Goal: Obtain resource: Download file/media

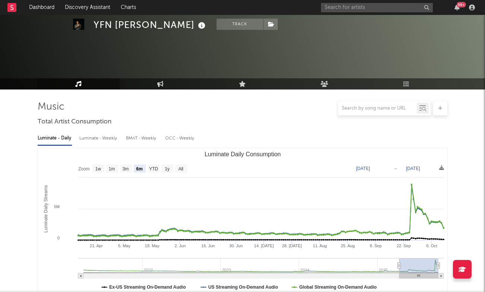
select select "6m"
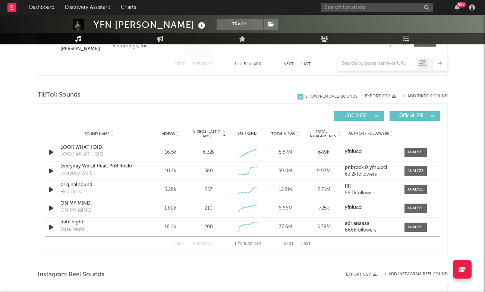
scroll to position [464, 0]
click at [379, 9] on input "text" at bounding box center [377, 7] width 112 height 9
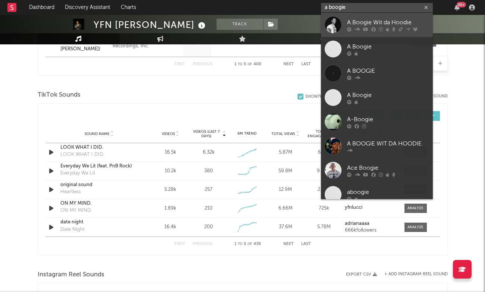
type input "a boogie"
click at [377, 18] on div "A Boogie Wit da Hoodie" at bounding box center [388, 22] width 82 height 9
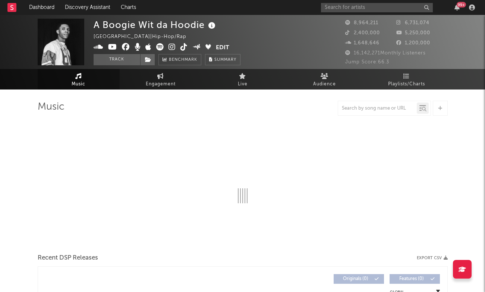
select select "6m"
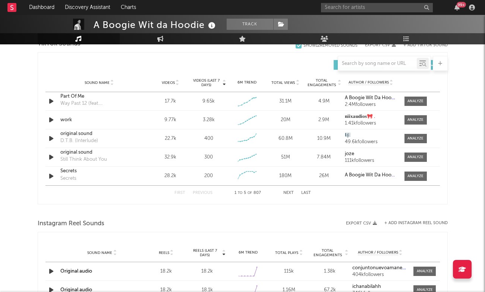
scroll to position [503, 0]
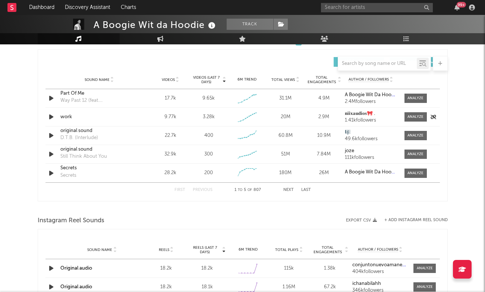
click at [65, 119] on div "work" at bounding box center [99, 116] width 78 height 7
click at [410, 111] on div "Sound Name work Videos 9.77k Videos (last 7 days) 3.28k Weekly Growth % - 8.1 %…" at bounding box center [242, 117] width 394 height 18
click at [410, 114] on div at bounding box center [415, 117] width 16 height 6
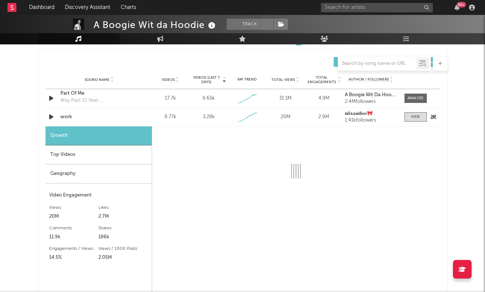
select select "1w"
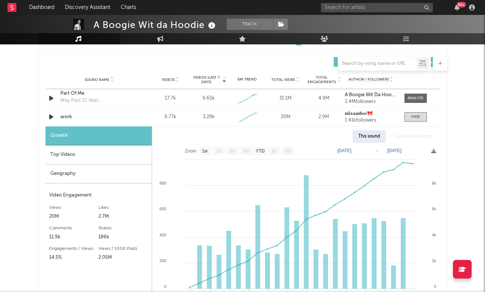
click at [105, 152] on div "Top Videos" at bounding box center [98, 154] width 106 height 19
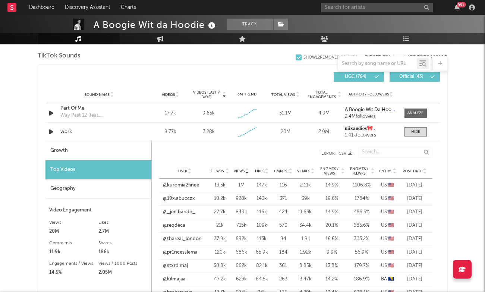
click at [220, 169] on span "Fllwrs." at bounding box center [217, 171] width 14 height 4
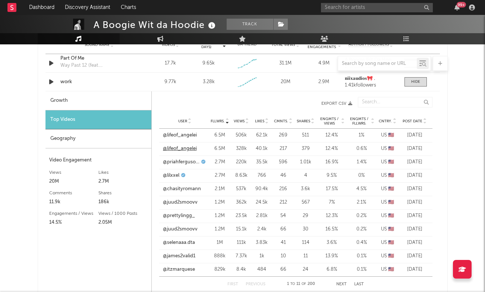
scroll to position [553, 0]
click at [183, 136] on link "@lifeof_angelei" at bounding box center [180, 135] width 34 height 7
click at [182, 212] on link "@prettylingg_" at bounding box center [179, 215] width 32 height 7
click at [183, 201] on link "@juud2smoovv" at bounding box center [180, 202] width 35 height 7
click at [185, 162] on link "@priahfergusonofficial" at bounding box center [181, 162] width 36 height 7
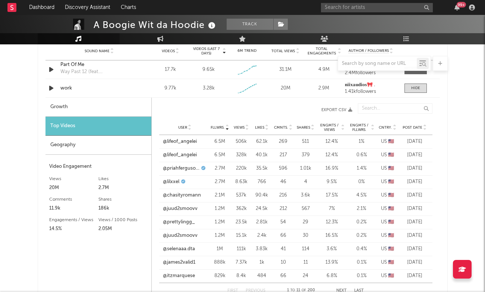
scroll to position [534, 0]
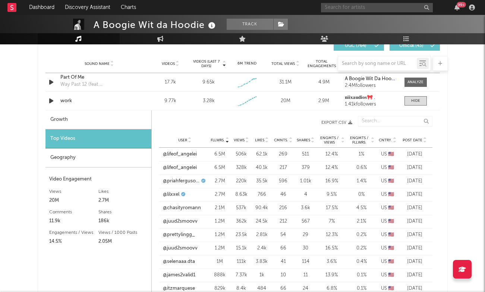
click at [358, 8] on input "text" at bounding box center [377, 7] width 112 height 9
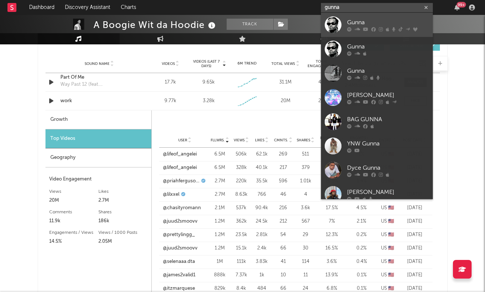
type input "gunna"
click at [371, 25] on div "Gunna" at bounding box center [388, 22] width 82 height 9
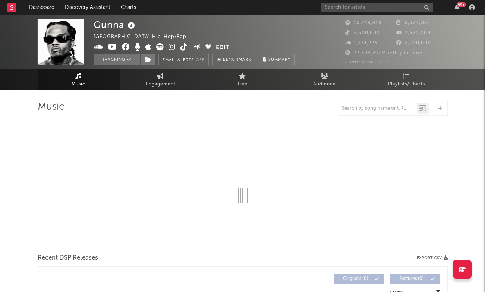
select select "6m"
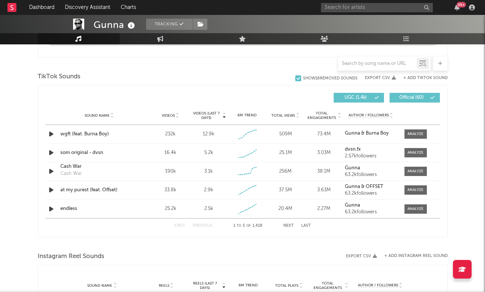
scroll to position [464, 0]
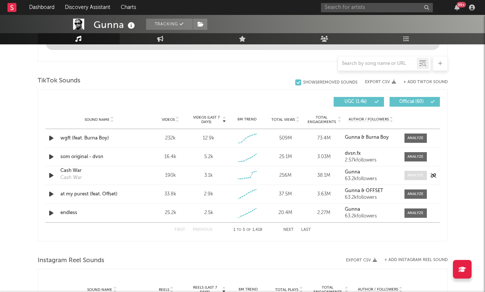
click at [410, 180] on span at bounding box center [415, 175] width 22 height 9
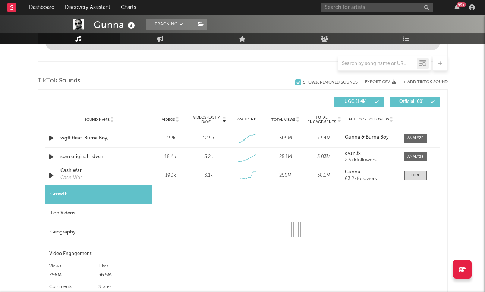
click at [113, 214] on div "Top Videos" at bounding box center [98, 213] width 106 height 19
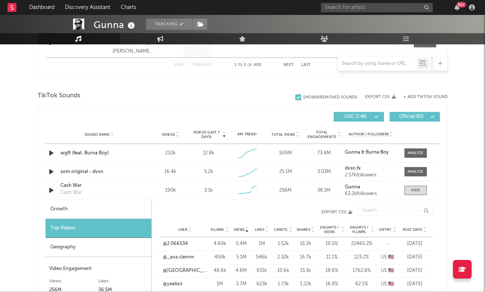
click at [184, 212] on button "Export CSV" at bounding box center [258, 212] width 185 height 4
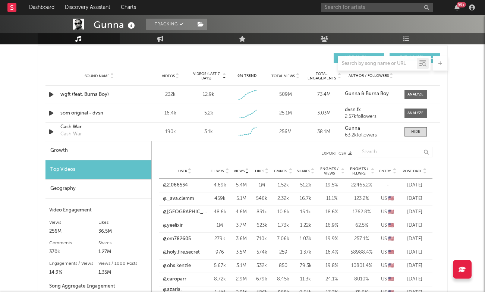
scroll to position [522, 0]
click at [220, 171] on span "Fllwrs." at bounding box center [217, 171] width 14 height 4
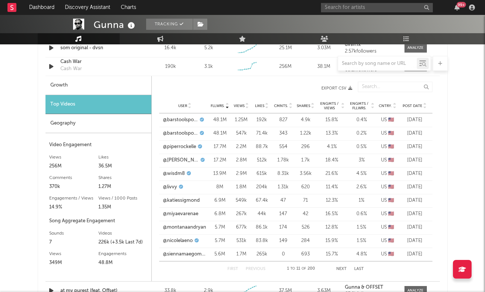
scroll to position [588, 0]
click at [341, 269] on button "Next" at bounding box center [341, 268] width 10 height 4
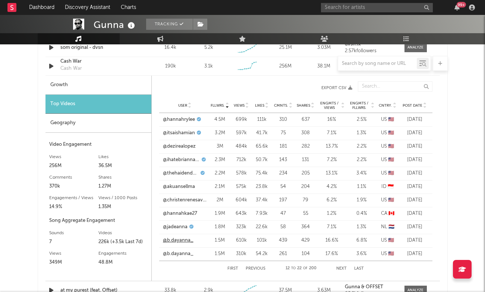
click at [178, 240] on link "@b.dayanna_" at bounding box center [178, 239] width 31 height 7
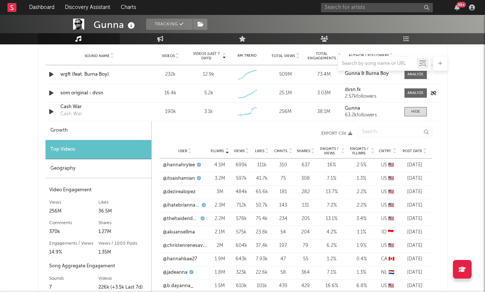
scroll to position [535, 0]
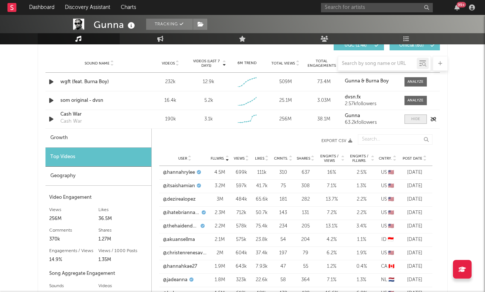
click at [415, 117] on div at bounding box center [415, 119] width 9 height 6
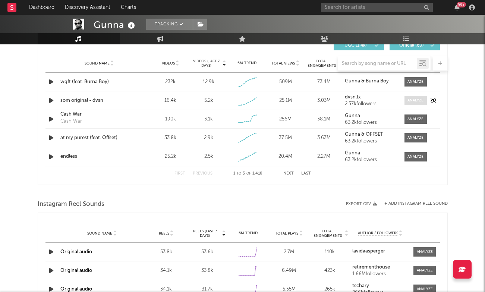
click at [409, 97] on span at bounding box center [415, 100] width 22 height 9
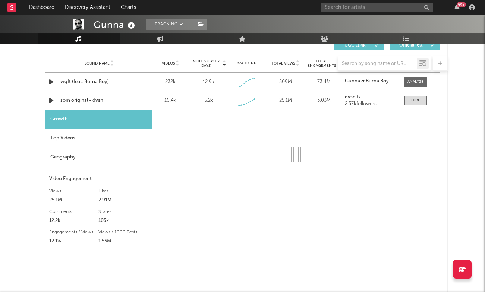
select select "1w"
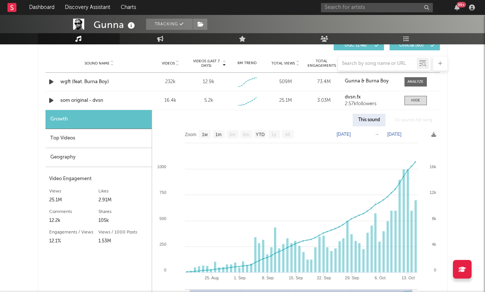
click at [102, 137] on div "Top Videos" at bounding box center [98, 138] width 106 height 19
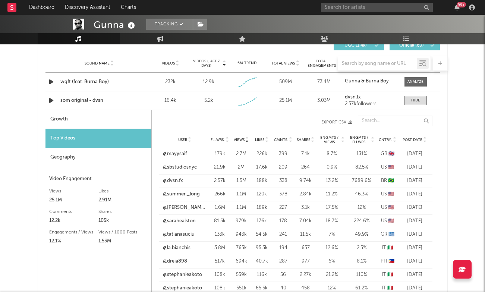
click at [222, 138] on span "Fllwrs." at bounding box center [217, 139] width 14 height 4
click at [184, 152] on link "@leh_andriolo" at bounding box center [179, 153] width 32 height 7
click at [246, 138] on icon at bounding box center [247, 138] width 4 height 3
click at [178, 156] on link "@mayysaif" at bounding box center [175, 153] width 24 height 7
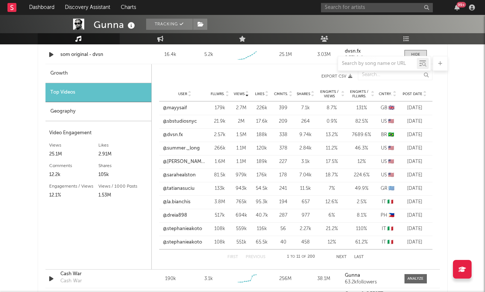
scroll to position [582, 0]
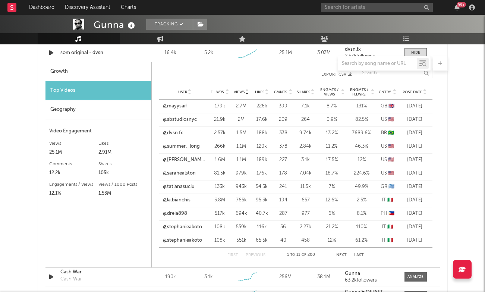
click at [341, 254] on button "Next" at bounding box center [341, 255] width 10 height 4
click at [336, 3] on input "text" at bounding box center [377, 7] width 112 height 9
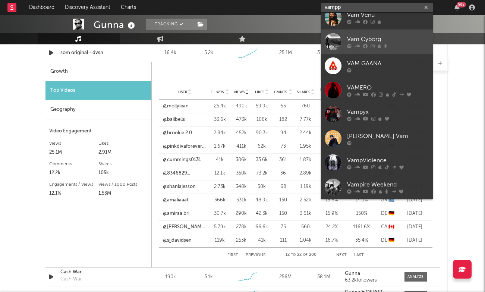
scroll to position [56, 0]
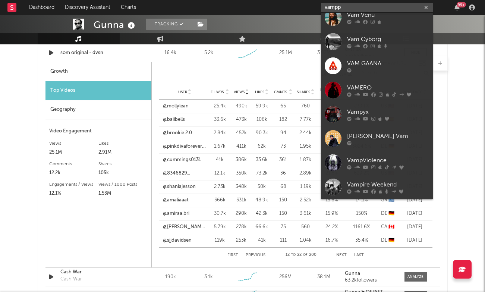
click at [328, 6] on input "vampp" at bounding box center [377, 7] width 112 height 9
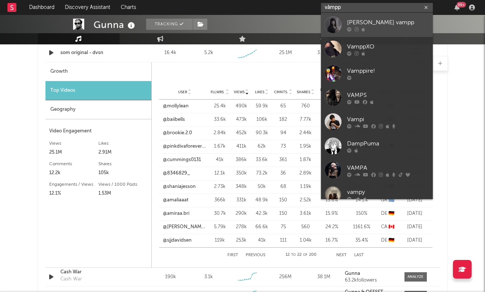
scroll to position [0, 0]
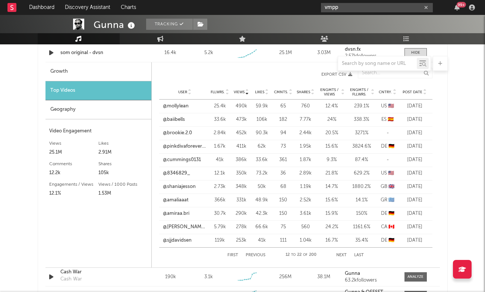
paste input "ä"
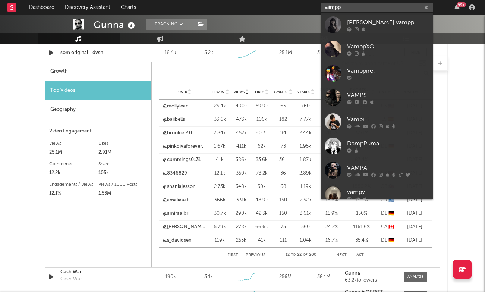
click at [363, 9] on input "vämpp" at bounding box center [377, 7] width 112 height 9
type input "vämpp"
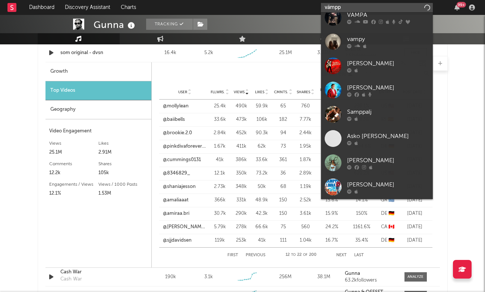
scroll to position [153, 0]
